Goal: Use online tool/utility: Utilize a website feature to perform a specific function

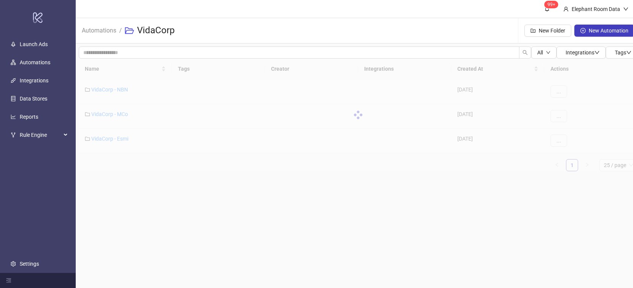
click at [128, 189] on main "99+ Elephant Room Data Automations / VidaCorp New Folder New Automation All Int…" at bounding box center [358, 144] width 565 height 288
click at [105, 117] on link "VidaCorp - MCo" at bounding box center [109, 114] width 37 height 6
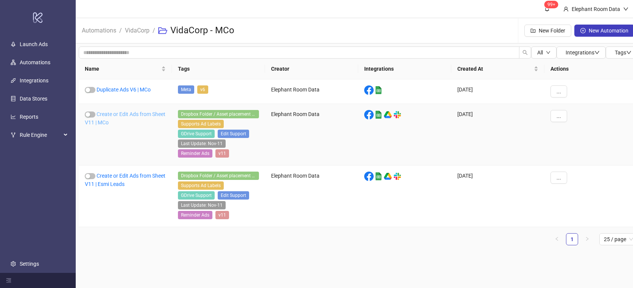
click at [117, 121] on link "Create or Edit Ads from Sheet V11 | MCo" at bounding box center [125, 118] width 81 height 14
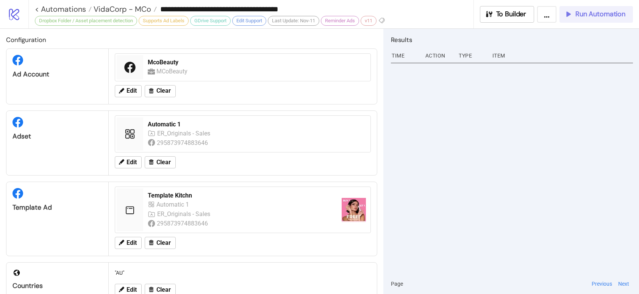
click at [605, 10] on span "Run Automation" at bounding box center [600, 14] width 50 height 9
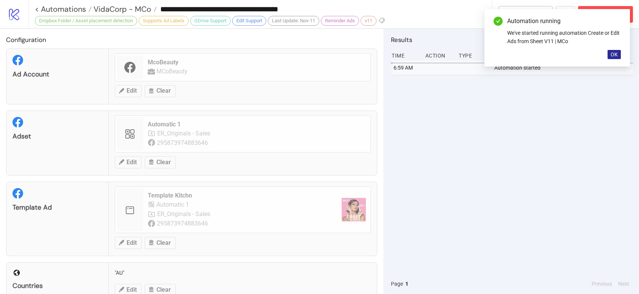
click at [614, 55] on span "OK" at bounding box center [613, 54] width 7 height 6
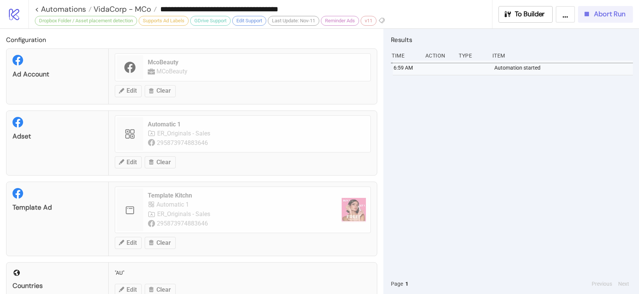
click at [609, 13] on span "Abort Run" at bounding box center [609, 14] width 31 height 9
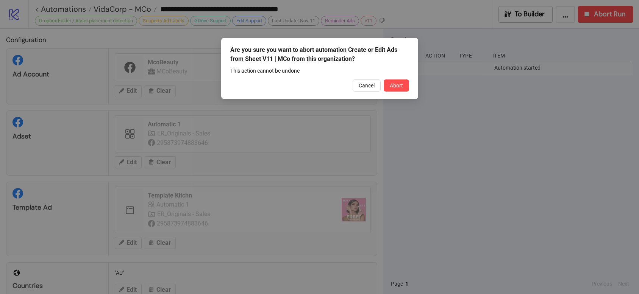
drag, startPoint x: 400, startPoint y: 80, endPoint x: 339, endPoint y: 67, distance: 62.7
click at [400, 81] on button "Abort" at bounding box center [395, 85] width 25 height 12
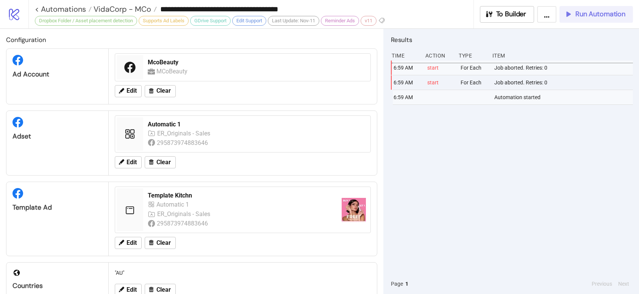
click at [601, 14] on span "Run Automation" at bounding box center [600, 14] width 50 height 9
